Goal: Answer question/provide support

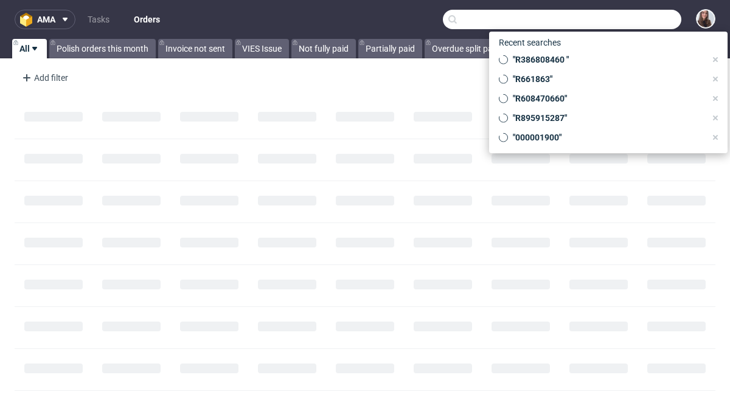
click at [618, 23] on input "text" at bounding box center [562, 19] width 239 height 19
paste input "R861711726"
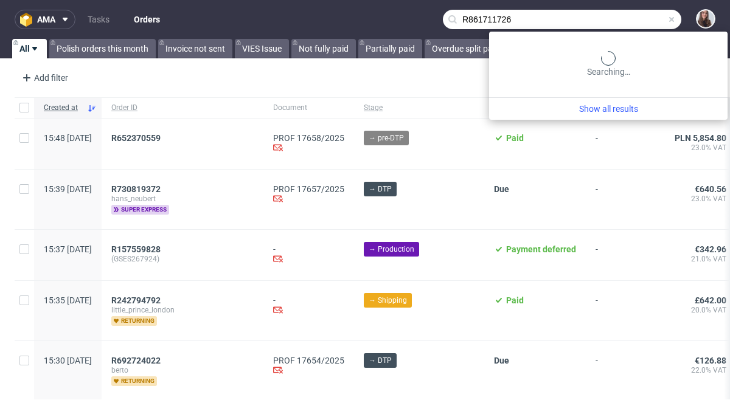
type input "R861711726"
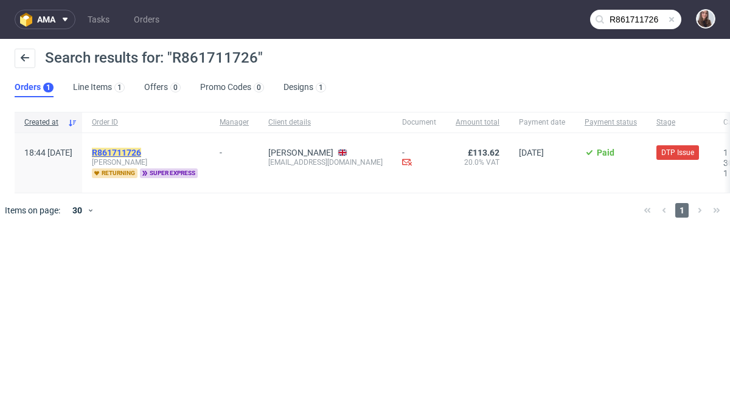
click at [141, 153] on mark "R861711726" at bounding box center [116, 153] width 49 height 10
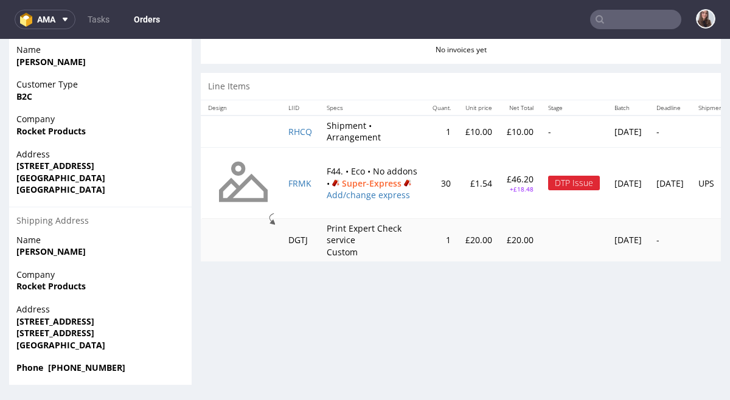
scroll to position [3, 0]
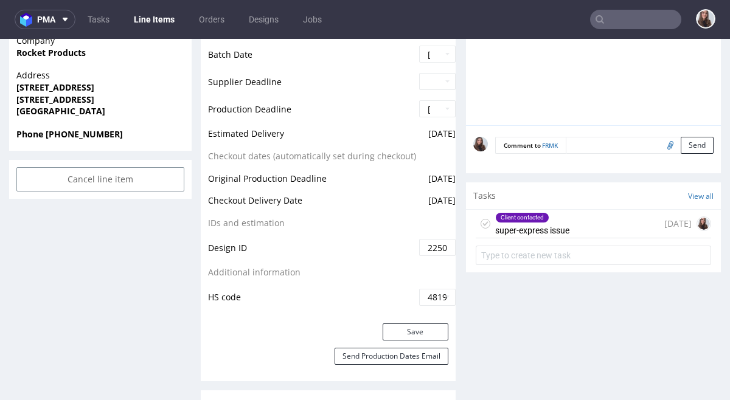
scroll to position [601, 0]
click at [578, 231] on div "Client contacted super-express issue [DATE]" at bounding box center [594, 223] width 236 height 29
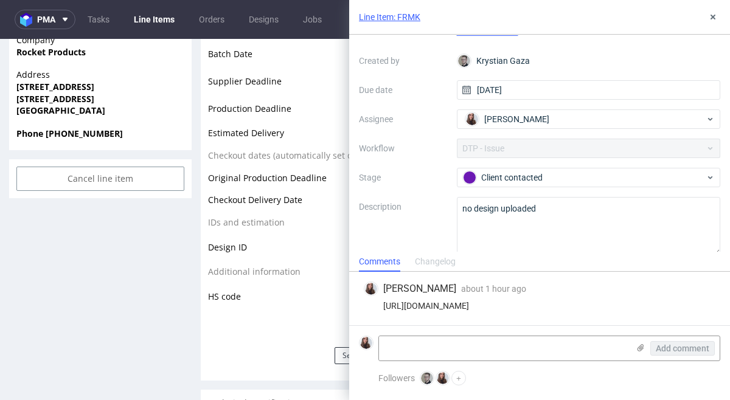
scroll to position [71, 0]
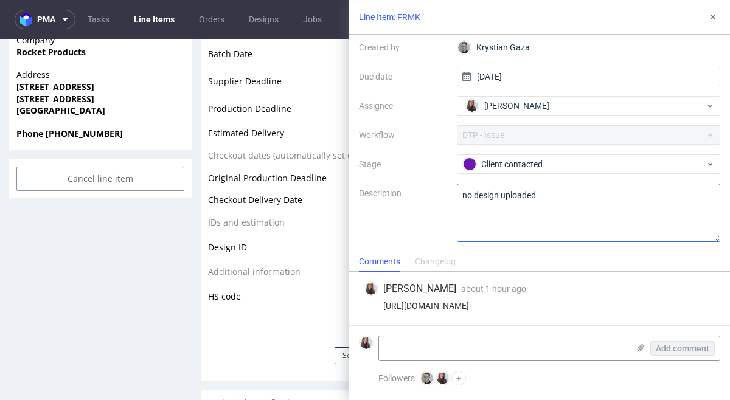
drag, startPoint x: 475, startPoint y: 349, endPoint x: 477, endPoint y: 218, distance: 130.2
click at [475, 349] on textarea at bounding box center [504, 349] width 250 height 24
click at [642, 346] on icon at bounding box center [641, 348] width 10 height 10
click at [0, 0] on input "file" at bounding box center [0, 0] width 0 height 0
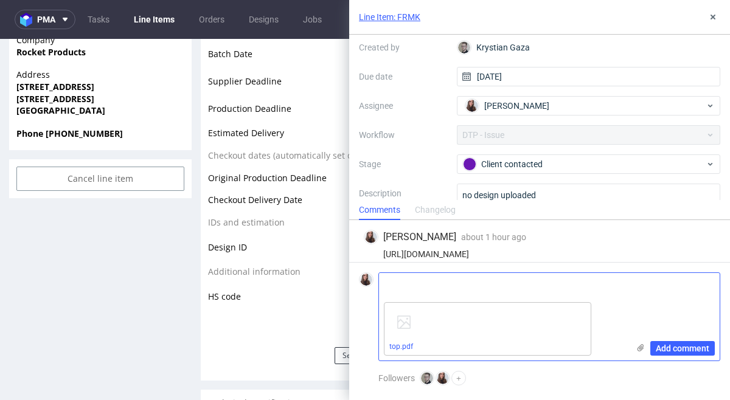
drag, startPoint x: 698, startPoint y: 346, endPoint x: 701, endPoint y: 327, distance: 18.5
click at [698, 346] on span "Add comment" at bounding box center [683, 348] width 54 height 9
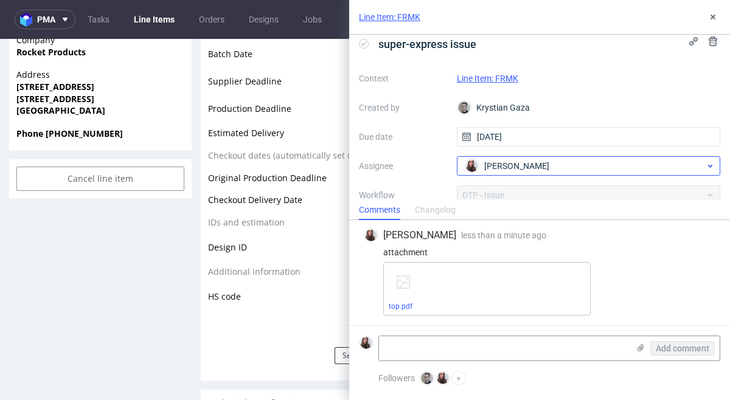
scroll to position [0, 0]
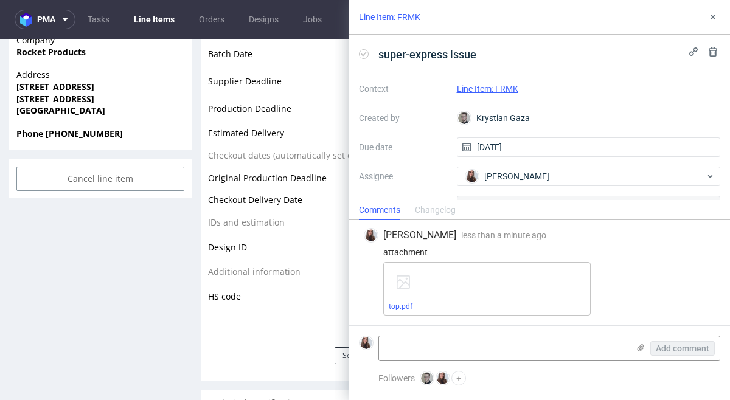
click at [495, 85] on link "Line Item: FRMK" at bounding box center [487, 89] width 61 height 10
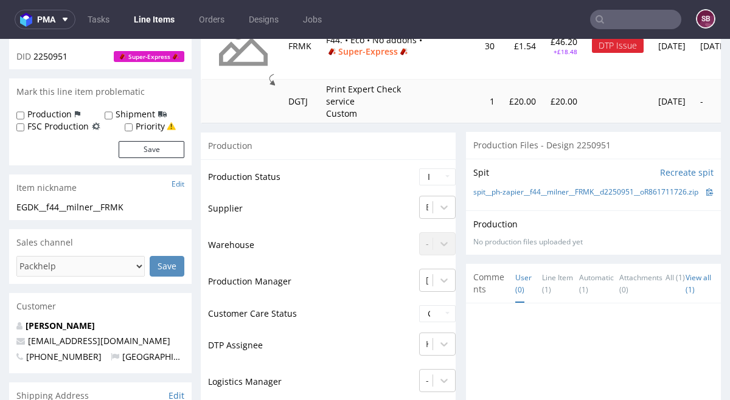
scroll to position [176, 0]
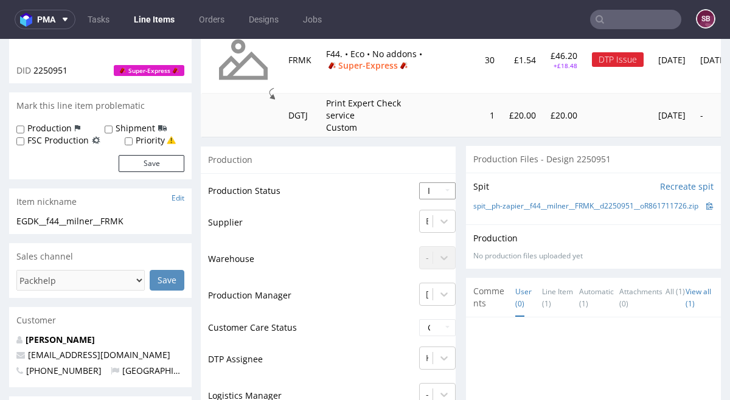
click at [456, 192] on select "Waiting for Artwork Waiting for Diecut Waiting for Mockup Waiting for DTP Waiti…" at bounding box center [437, 191] width 37 height 17
select select "back_for_dtp"
click at [419, 183] on select "Waiting for Artwork Waiting for Diecut Waiting for Mockup Waiting for DTP Waiti…" at bounding box center [437, 191] width 37 height 17
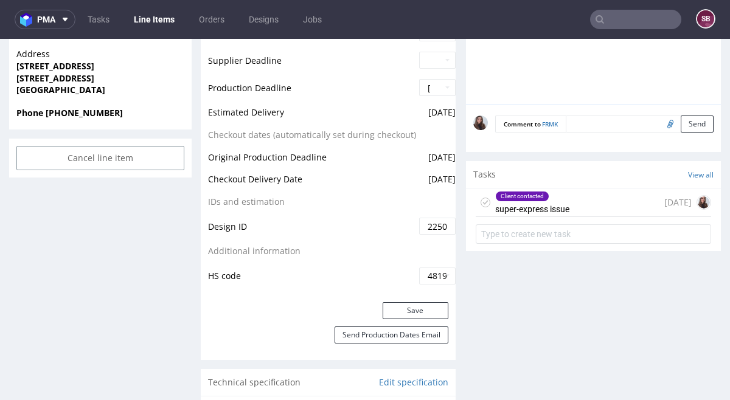
scroll to position [632, 0]
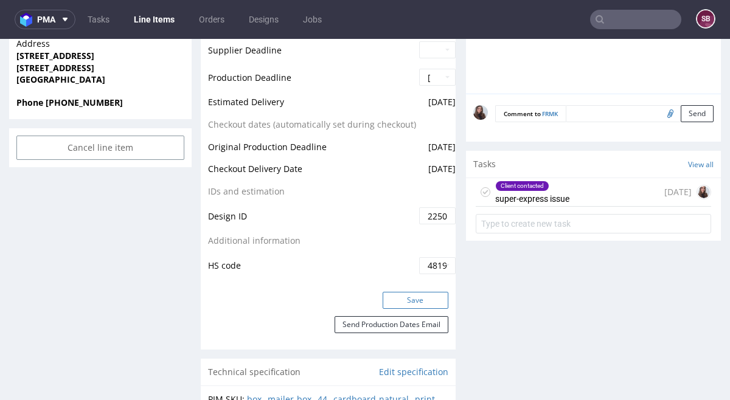
click at [424, 294] on button "Save" at bounding box center [416, 300] width 66 height 17
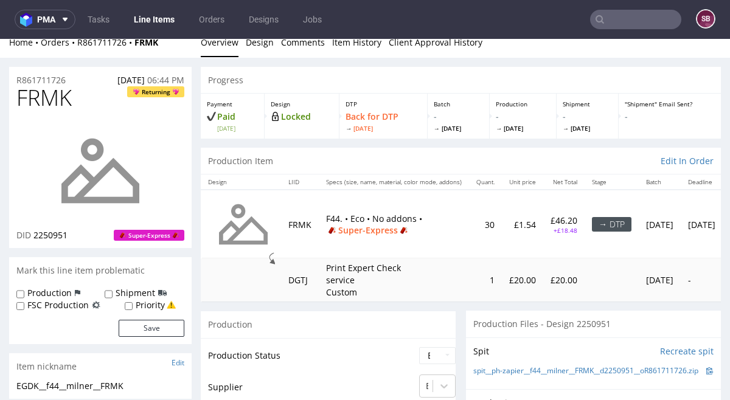
scroll to position [0, 0]
